Goal: Communication & Community: Answer question/provide support

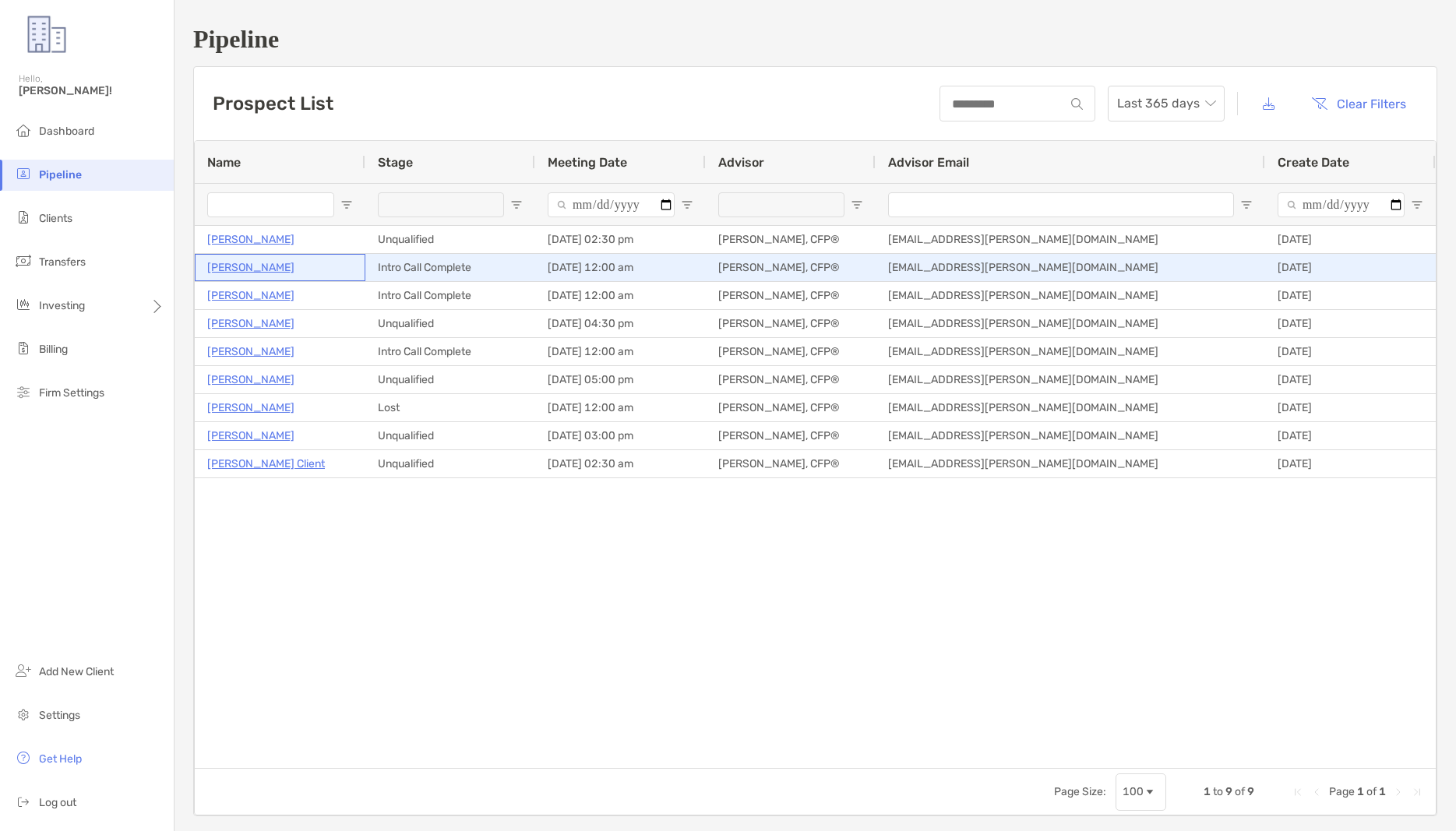
click at [250, 268] on p "[PERSON_NAME]" at bounding box center [250, 267] width 87 height 20
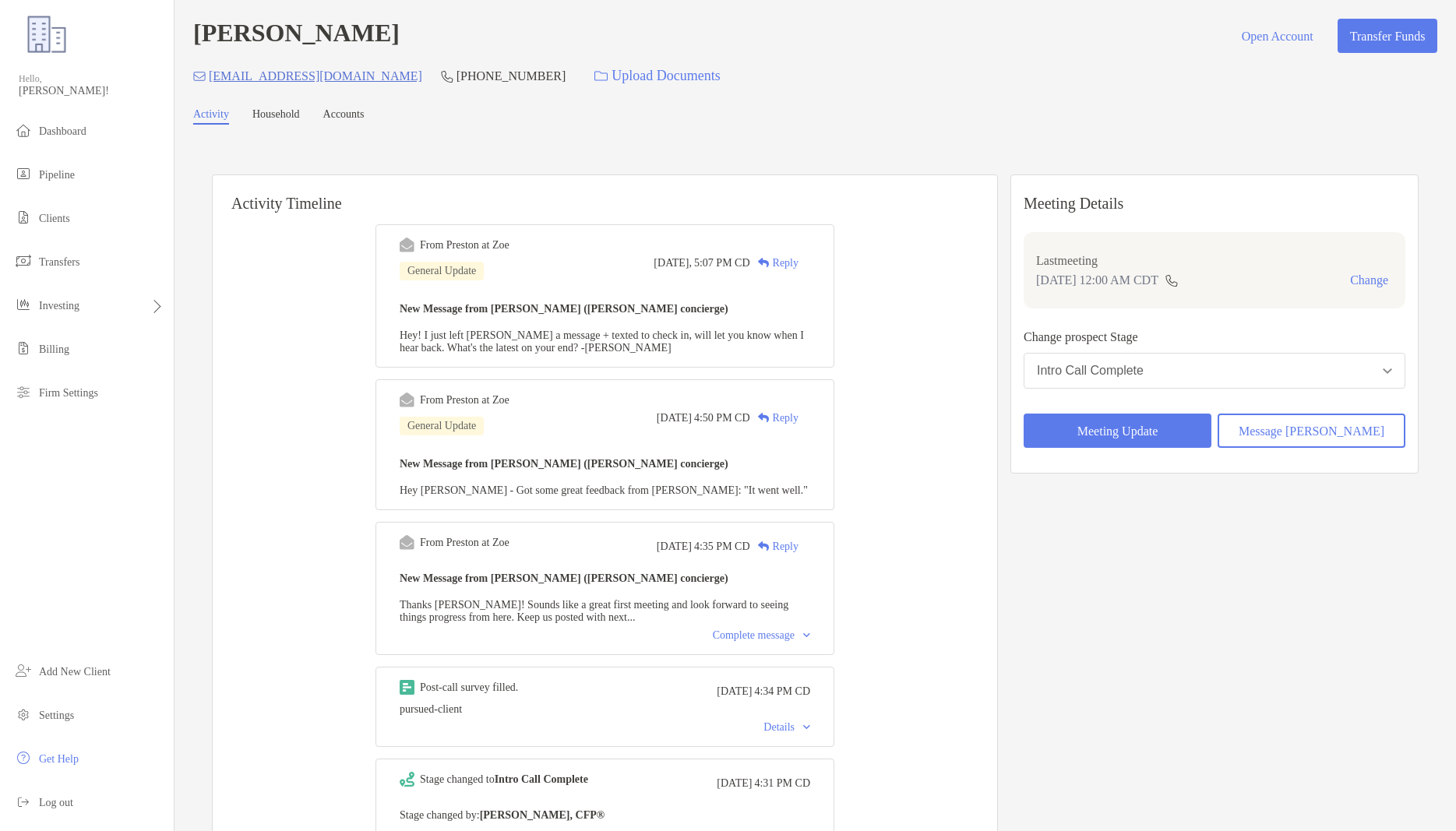
click at [790, 259] on div "Reply" at bounding box center [774, 262] width 48 height 16
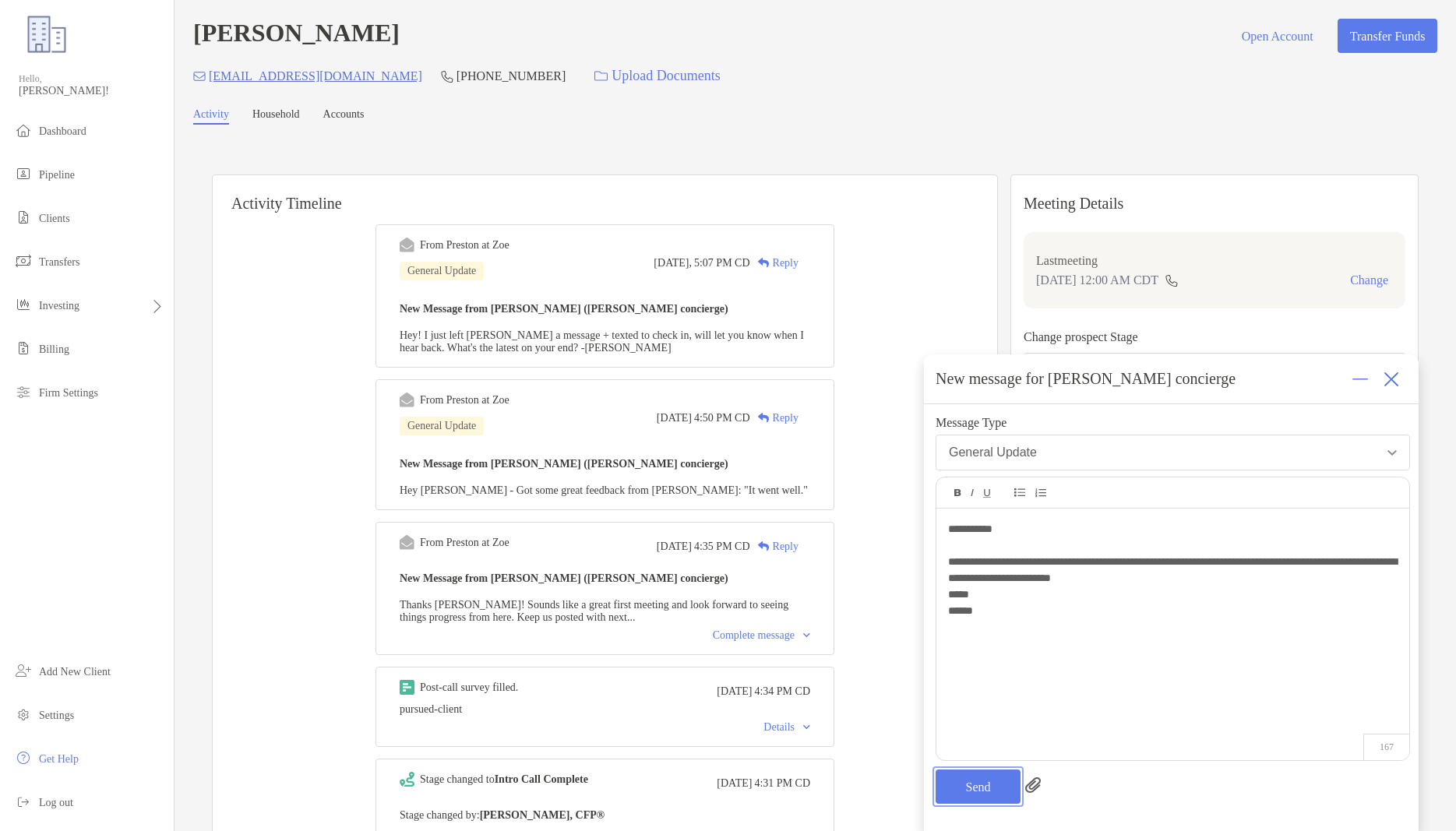
click at [976, 794] on button "Send" at bounding box center [978, 786] width 85 height 34
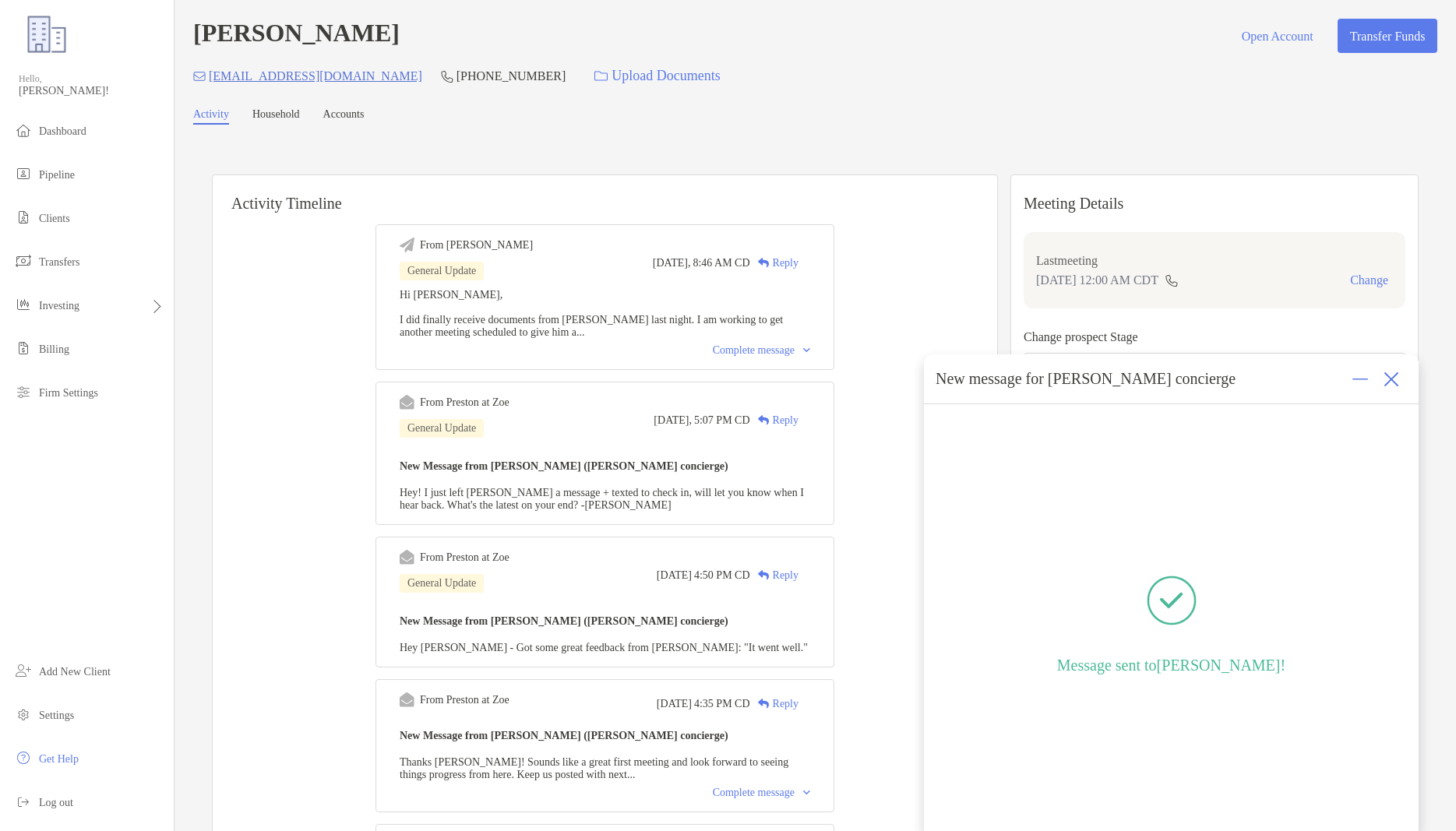
click at [1389, 381] on img at bounding box center [1392, 379] width 16 height 16
